Goal: Book appointment/travel/reservation

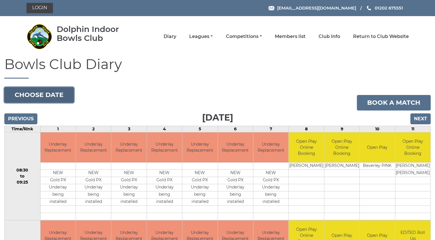
click at [43, 95] on button "Choose date" at bounding box center [39, 95] width 70 height 16
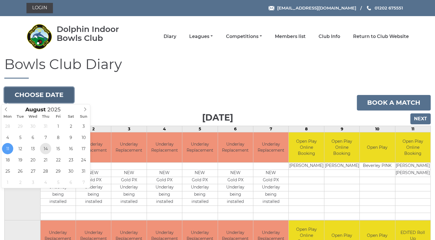
type input "2025-08-14"
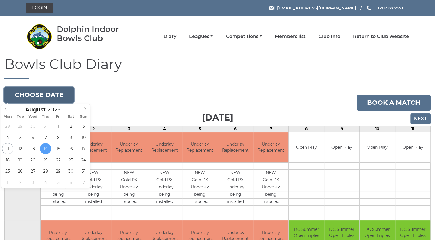
click at [42, 95] on button "Choose date" at bounding box center [39, 95] width 70 height 16
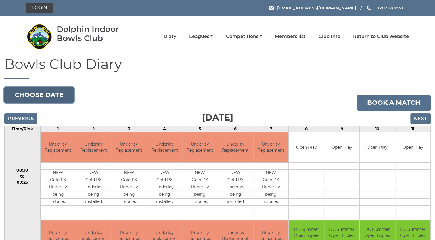
click at [53, 95] on button "Choose date" at bounding box center [39, 95] width 70 height 16
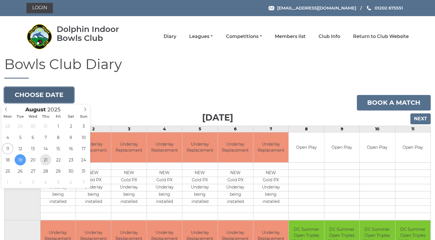
type input "[DATE]"
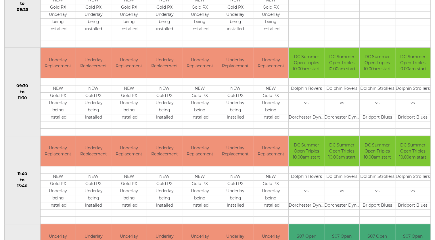
scroll to position [183, 0]
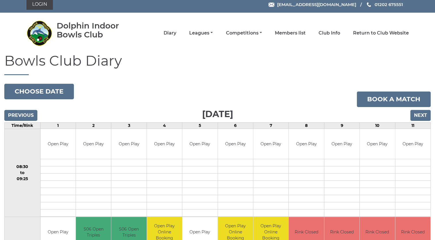
scroll to position [1, 0]
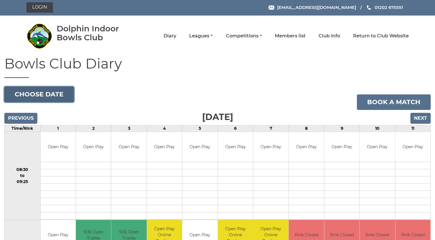
click at [54, 95] on button "Choose date" at bounding box center [39, 95] width 70 height 16
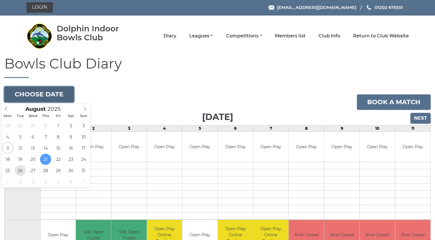
type input "[DATE]"
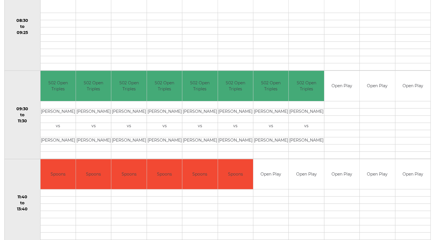
scroll to position [161, 0]
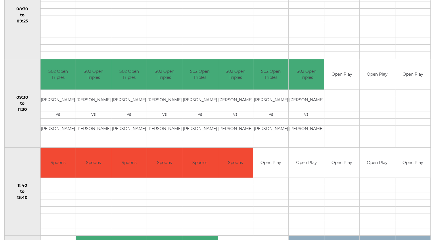
click at [334, 180] on td at bounding box center [342, 181] width 35 height 7
click at [328, 179] on td at bounding box center [342, 181] width 35 height 7
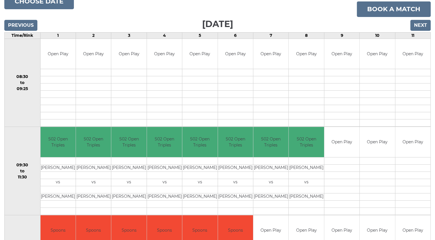
scroll to position [93, 0]
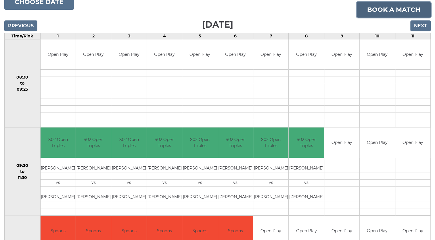
click at [395, 10] on link "Book a match" at bounding box center [394, 10] width 74 height 16
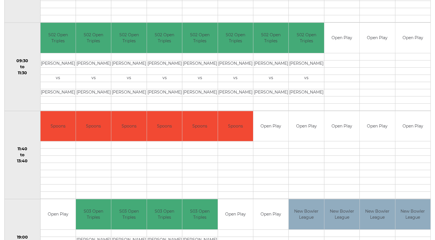
scroll to position [198, 0]
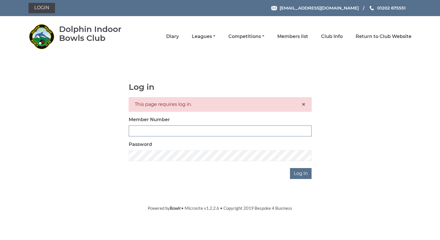
click at [140, 130] on input "Member Number" at bounding box center [220, 130] width 183 height 11
type input "4032"
click at [293, 176] on input "Log in" at bounding box center [301, 173] width 22 height 11
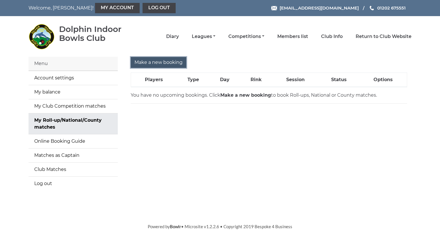
click at [166, 62] on input "Make a new booking" at bounding box center [159, 62] width 56 height 11
click at [157, 60] on input "Make a new booking" at bounding box center [159, 62] width 56 height 11
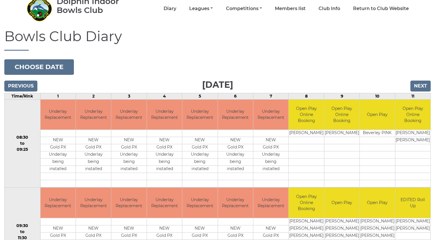
scroll to position [12, 0]
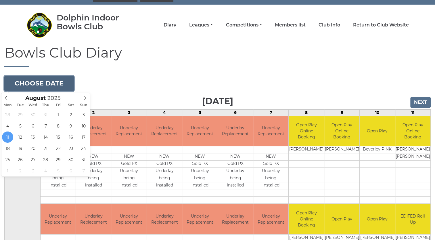
click at [50, 81] on button "Choose date" at bounding box center [39, 84] width 70 height 16
type input "2025-08-26"
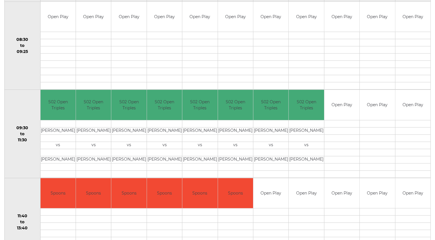
scroll to position [115, 0]
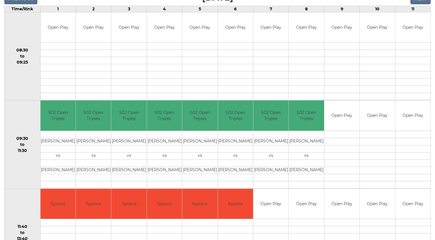
click at [336, 223] on td at bounding box center [342, 222] width 35 height 7
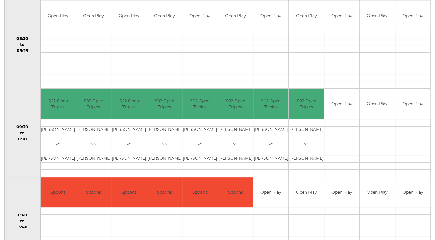
scroll to position [138, 0]
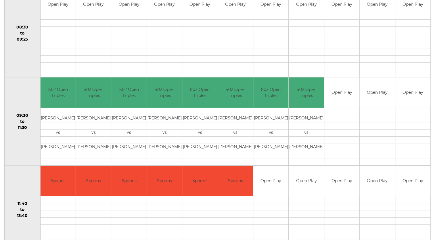
click at [341, 196] on td at bounding box center [342, 199] width 35 height 7
click at [334, 197] on td at bounding box center [342, 199] width 35 height 7
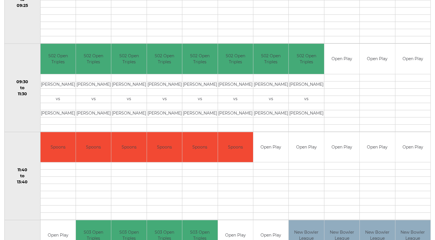
scroll to position [177, 0]
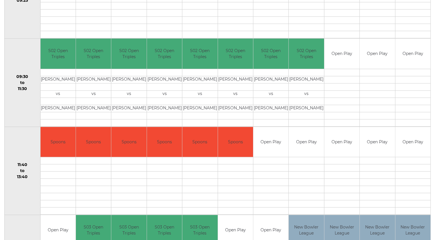
click at [341, 162] on td at bounding box center [342, 160] width 35 height 7
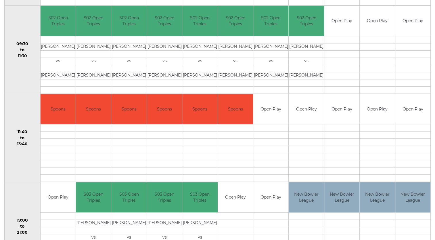
scroll to position [211, 0]
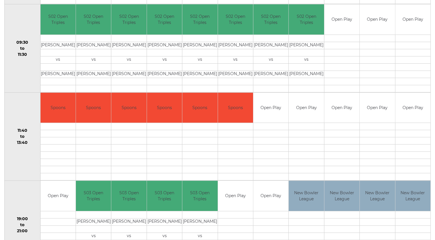
click at [304, 109] on td "Open Play" at bounding box center [306, 108] width 35 height 30
click at [302, 108] on td "Open Play" at bounding box center [306, 108] width 35 height 30
click at [306, 127] on td at bounding box center [306, 126] width 35 height 7
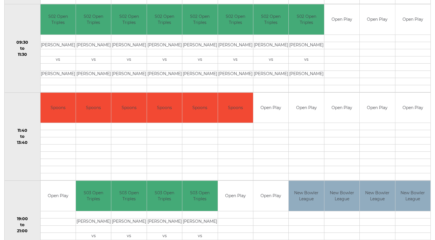
click at [303, 126] on td at bounding box center [306, 126] width 35 height 7
click at [340, 125] on td at bounding box center [342, 126] width 35 height 7
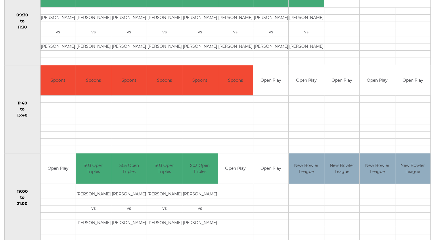
scroll to position [239, 0]
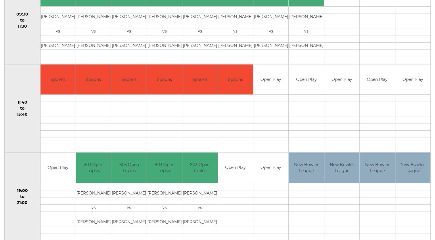
click at [312, 78] on td "Open Play" at bounding box center [306, 79] width 35 height 30
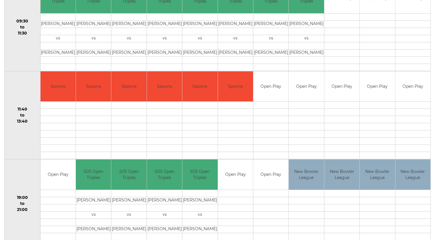
scroll to position [232, 0]
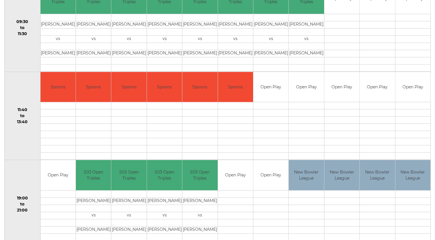
click at [304, 104] on td at bounding box center [306, 105] width 35 height 7
click at [305, 103] on td at bounding box center [306, 105] width 35 height 7
click at [304, 88] on td "Open Play" at bounding box center [306, 87] width 35 height 30
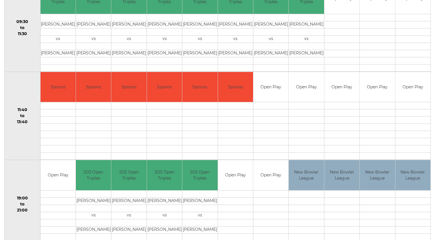
click at [304, 88] on td "Open Play" at bounding box center [306, 87] width 35 height 30
click at [307, 87] on td "Open Play" at bounding box center [306, 87] width 35 height 30
click at [306, 86] on td "Open Play" at bounding box center [306, 87] width 35 height 30
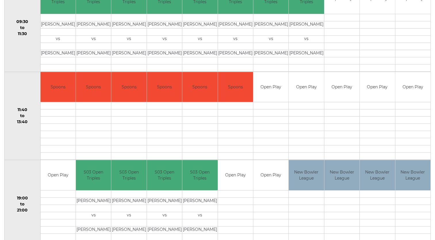
click at [306, 86] on td "Open Play" at bounding box center [306, 87] width 35 height 30
drag, startPoint x: 306, startPoint y: 86, endPoint x: 301, endPoint y: 104, distance: 19.0
click at [301, 104] on tbody "Open Play" at bounding box center [306, 116] width 35 height 88
click at [301, 104] on td at bounding box center [306, 105] width 35 height 7
click at [302, 104] on td at bounding box center [306, 105] width 35 height 7
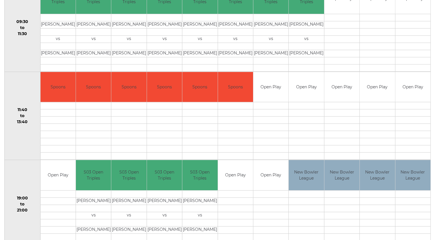
click at [301, 110] on td at bounding box center [306, 112] width 35 height 7
click at [300, 108] on td at bounding box center [306, 105] width 35 height 7
click at [299, 106] on td at bounding box center [306, 105] width 35 height 7
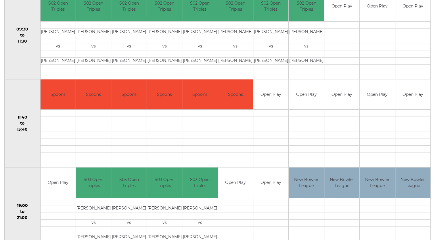
scroll to position [226, 0]
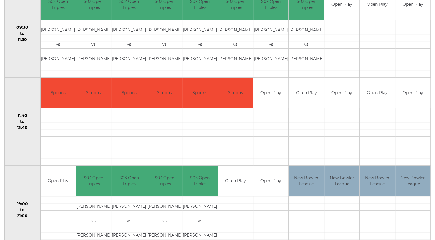
click at [297, 111] on td at bounding box center [306, 111] width 35 height 7
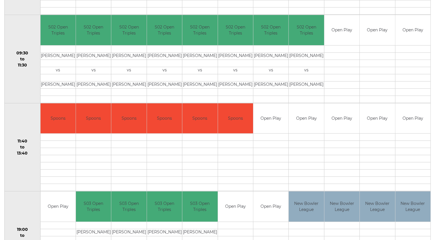
scroll to position [206, 0]
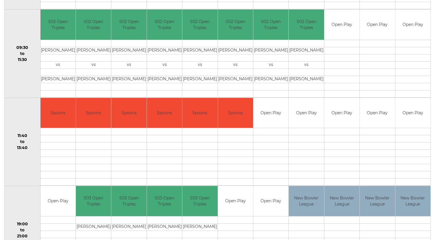
click at [336, 131] on td at bounding box center [342, 131] width 35 height 7
click at [330, 138] on td at bounding box center [342, 138] width 35 height 7
click at [301, 120] on td "Open Play" at bounding box center [306, 113] width 35 height 30
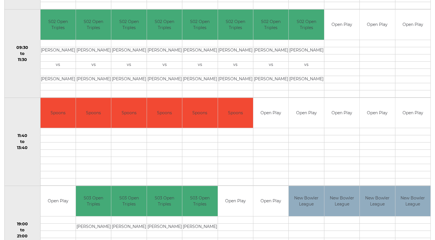
click at [300, 132] on td at bounding box center [306, 131] width 35 height 7
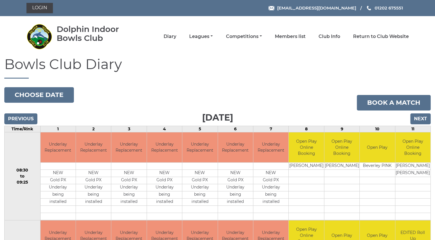
click at [356, 154] on td "Open Play Online Booking" at bounding box center [342, 147] width 35 height 30
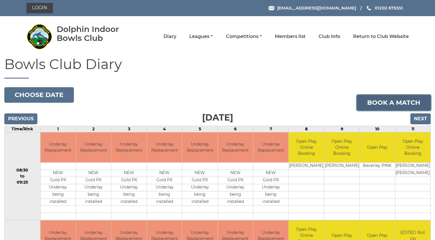
click at [378, 102] on link "Book a match" at bounding box center [394, 103] width 74 height 16
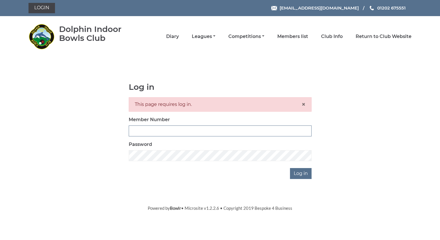
click at [144, 129] on input "Member Number" at bounding box center [220, 130] width 183 height 11
type input "4032"
click at [301, 172] on input "Log in" at bounding box center [301, 173] width 22 height 11
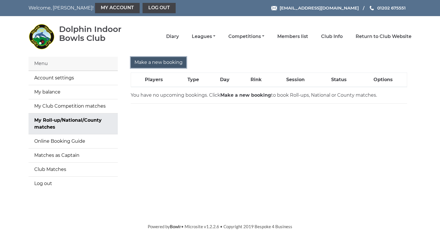
click at [159, 63] on input "Make a new booking" at bounding box center [159, 62] width 56 height 11
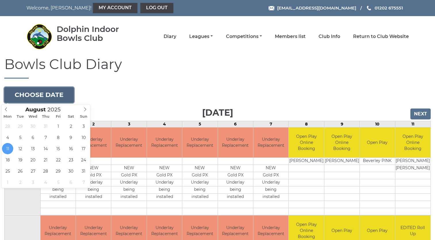
click at [52, 97] on button "Choose date" at bounding box center [39, 95] width 70 height 16
type input "[DATE]"
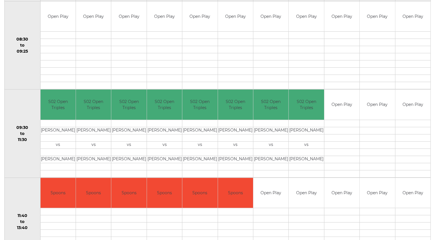
scroll to position [127, 0]
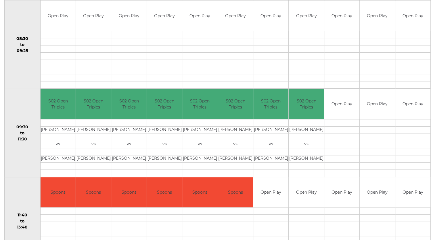
click at [305, 209] on td at bounding box center [306, 210] width 35 height 7
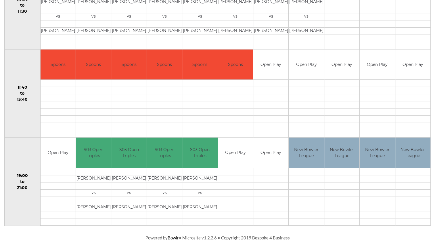
scroll to position [0, 0]
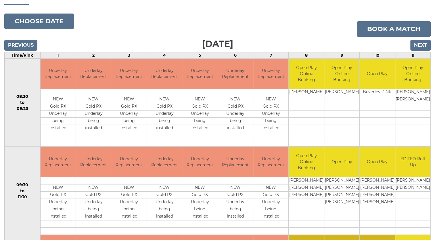
scroll to position [73, 0]
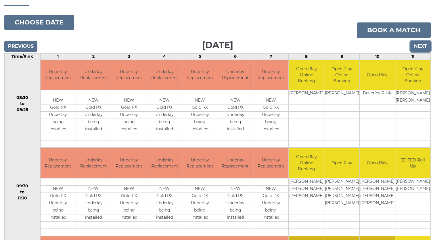
click at [420, 47] on input "Next" at bounding box center [421, 46] width 20 height 11
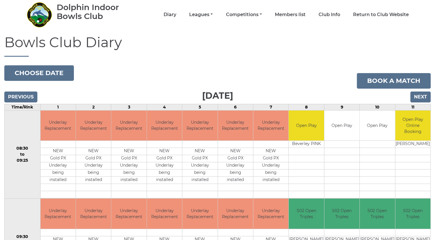
scroll to position [16, 0]
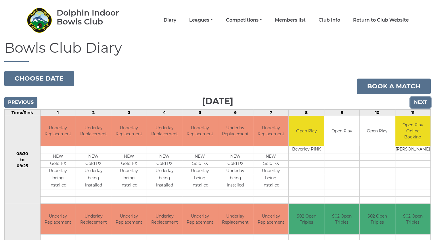
click at [421, 103] on input "Next" at bounding box center [421, 102] width 20 height 11
drag, startPoint x: 421, startPoint y: 103, endPoint x: 162, endPoint y: 97, distance: 259.6
click at [162, 97] on div "Previous Next" at bounding box center [217, 98] width 427 height 9
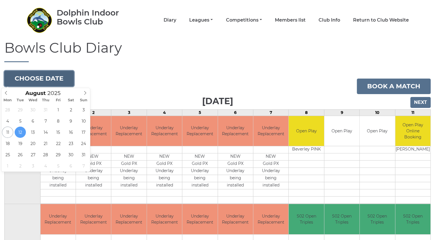
click at [49, 75] on button "Choose date" at bounding box center [39, 79] width 70 height 16
type input "[DATE]"
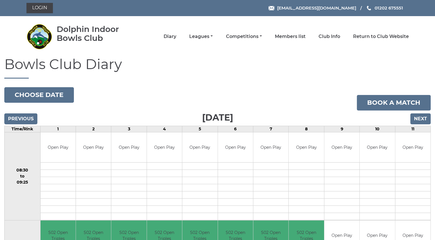
drag, startPoint x: 435, startPoint y: 94, endPoint x: 437, endPoint y: 130, distance: 36.0
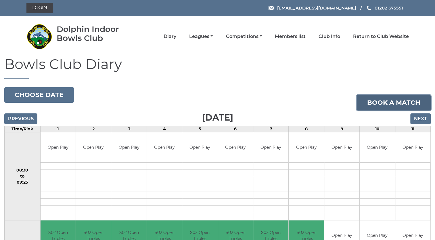
drag, startPoint x: 437, startPoint y: 130, endPoint x: 387, endPoint y: 103, distance: 56.9
click at [387, 103] on link "Book a match" at bounding box center [394, 103] width 74 height 16
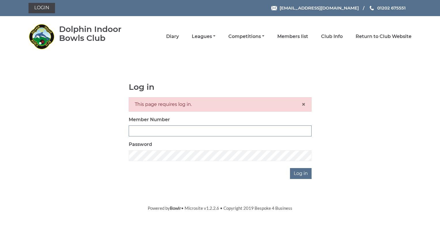
click at [136, 130] on input "Member Number" at bounding box center [220, 130] width 183 height 11
type input "4032"
click at [301, 174] on input "Log in" at bounding box center [301, 173] width 22 height 11
click at [300, 171] on input "Log in" at bounding box center [301, 173] width 22 height 11
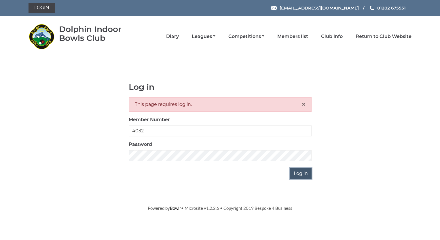
click at [300, 172] on input "Log in" at bounding box center [301, 173] width 22 height 11
click at [302, 175] on input "Log in" at bounding box center [301, 173] width 22 height 11
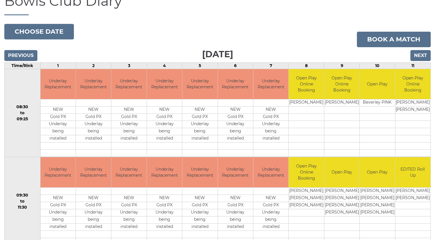
scroll to position [62, 0]
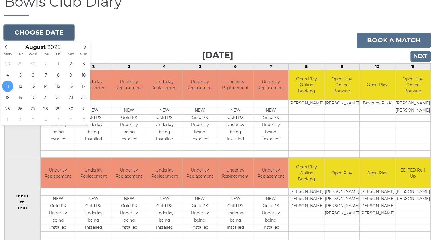
click at [29, 28] on button "Choose date" at bounding box center [39, 33] width 70 height 16
type input "[DATE]"
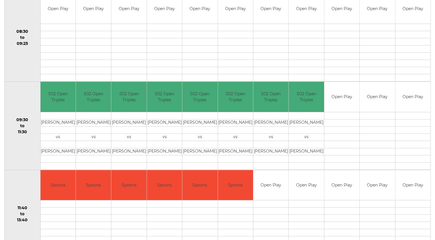
scroll to position [124, 0]
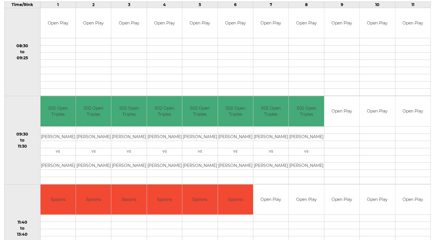
drag, startPoint x: 435, startPoint y: 87, endPoint x: 439, endPoint y: 140, distance: 52.8
click at [435, 140] on html "Welcome, [PERSON_NAME]! My Account Log out [EMAIL_ADDRESS][DOMAIN_NAME] 01202 6…" at bounding box center [217, 126] width 435 height 500
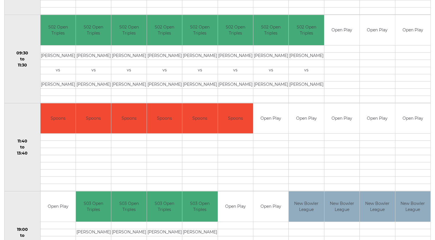
scroll to position [207, 0]
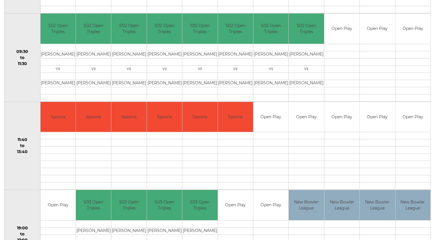
click at [332, 135] on td at bounding box center [342, 135] width 35 height 7
